Goal: Task Accomplishment & Management: Manage account settings

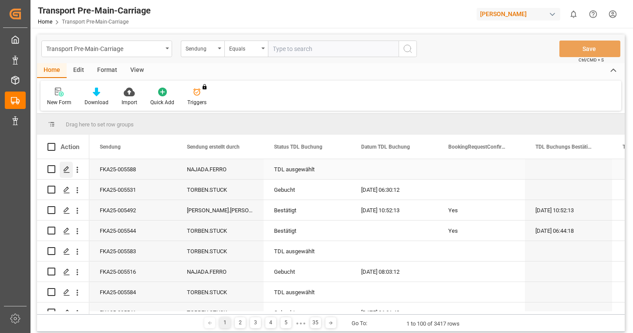
click at [65, 169] on polygon "Press SPACE to select this row." at bounding box center [66, 168] width 4 height 4
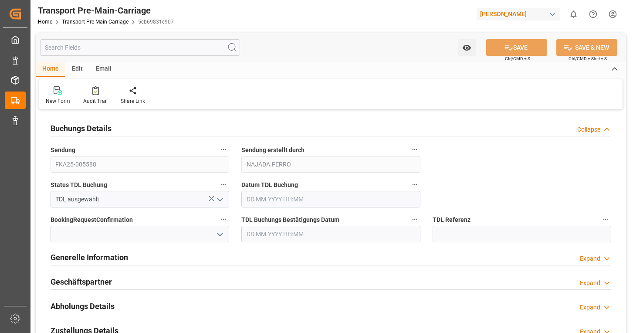
click at [219, 199] on polyline "open menu" at bounding box center [219, 199] width 5 height 3
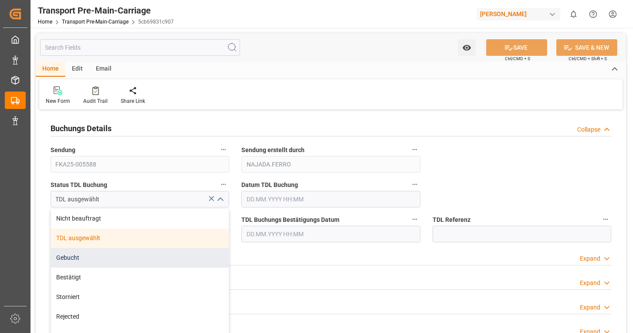
click at [91, 253] on div "Gebucht" at bounding box center [140, 258] width 178 height 20
type input "Gebucht"
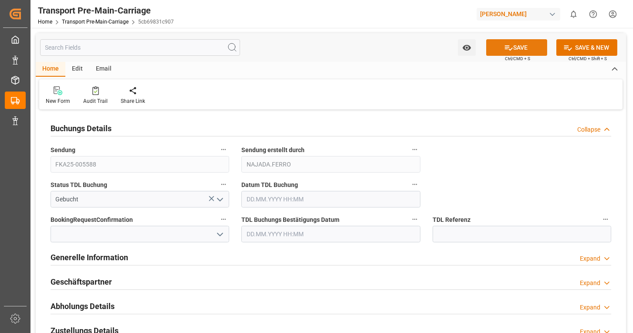
click at [514, 51] on button "SAVE" at bounding box center [516, 47] width 61 height 17
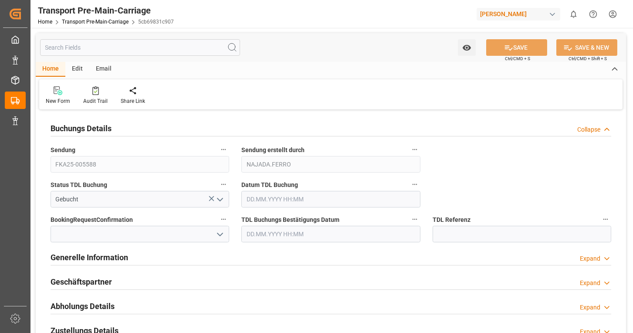
type input "[DATE] 11:47"
